Goal: Information Seeking & Learning: Learn about a topic

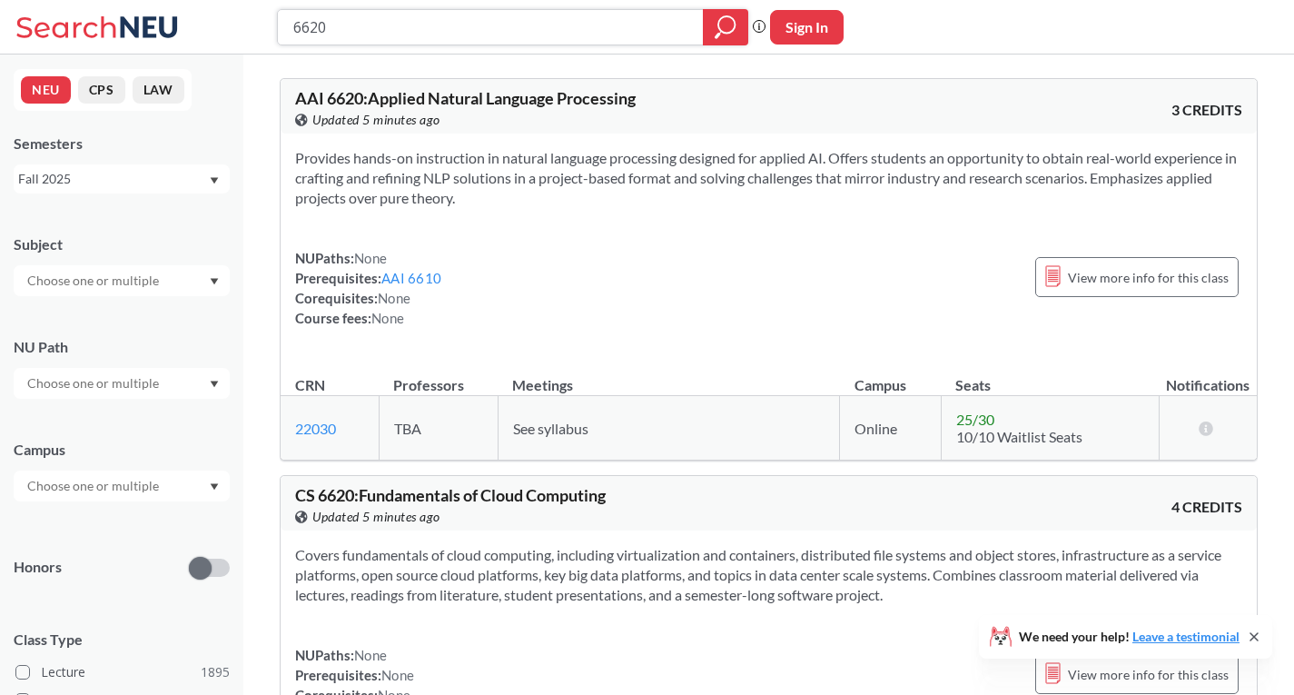
click at [546, 30] on input "6620" at bounding box center [490, 27] width 399 height 31
type input "\"
type input "5800"
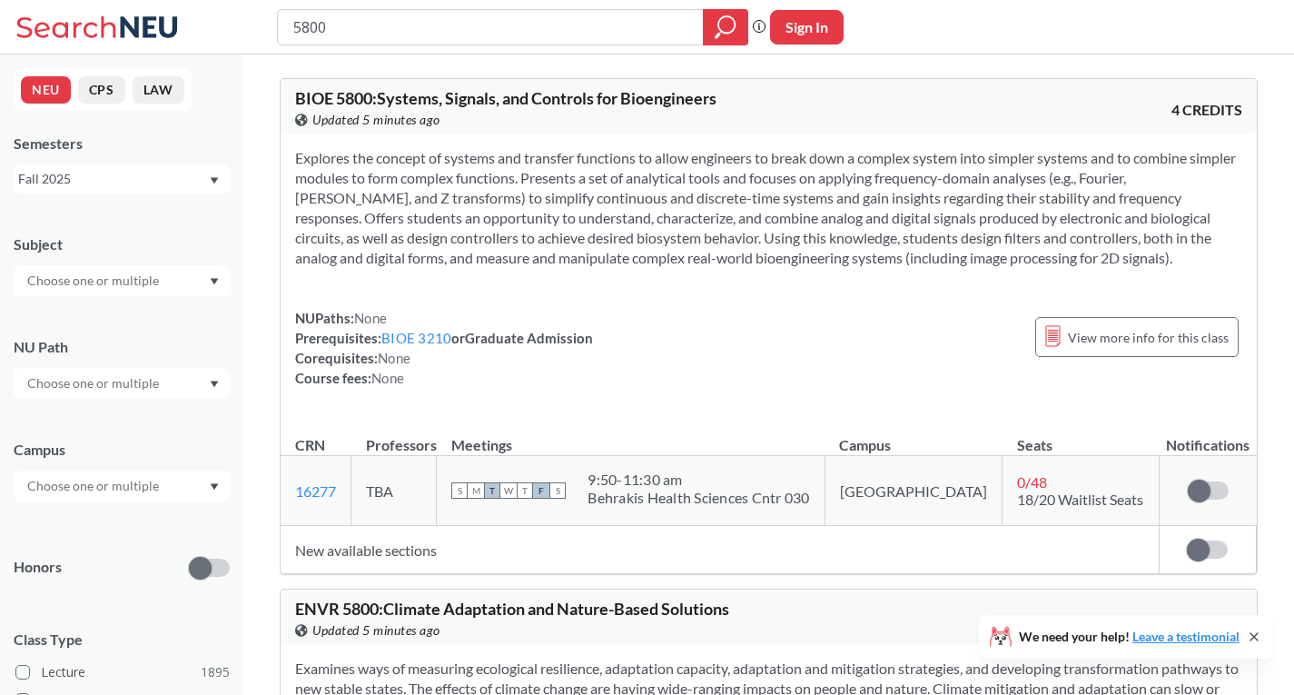
click at [138, 271] on input "text" at bounding box center [94, 281] width 153 height 22
click at [108, 321] on div "CS ( 114 )" at bounding box center [126, 312] width 205 height 20
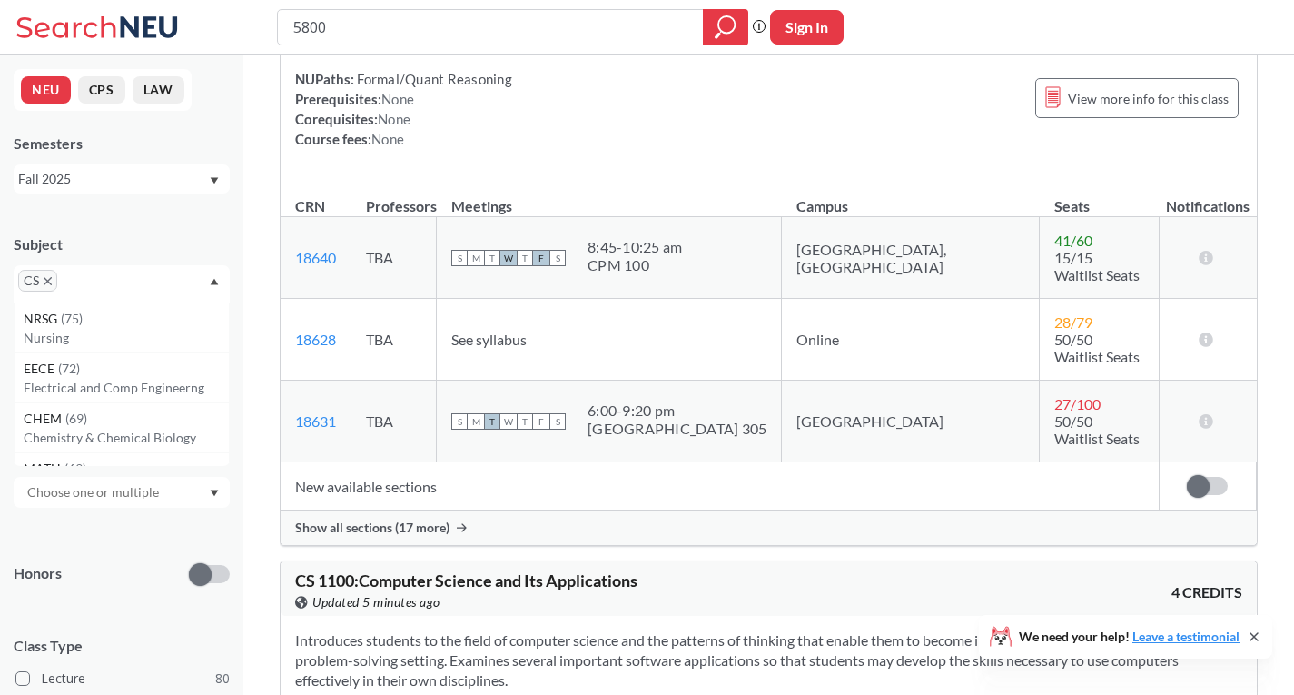
scroll to position [281, 0]
click at [403, 518] on span "Show all sections (17 more)" at bounding box center [372, 526] width 154 height 16
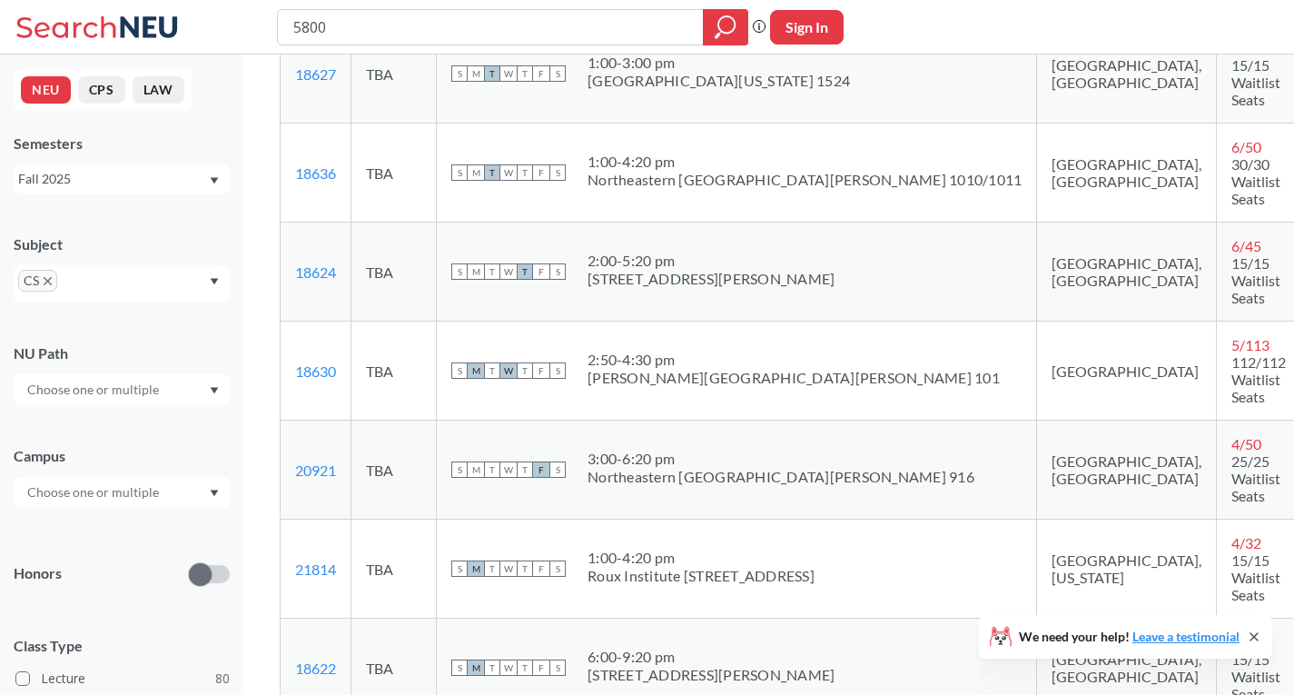
scroll to position [1445, 0]
